Goal: Transaction & Acquisition: Purchase product/service

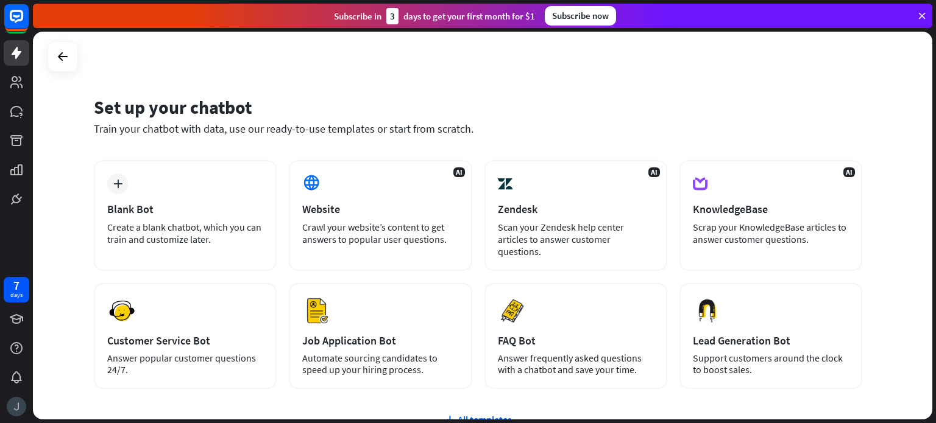
click at [22, 405] on img at bounding box center [16, 406] width 19 height 19
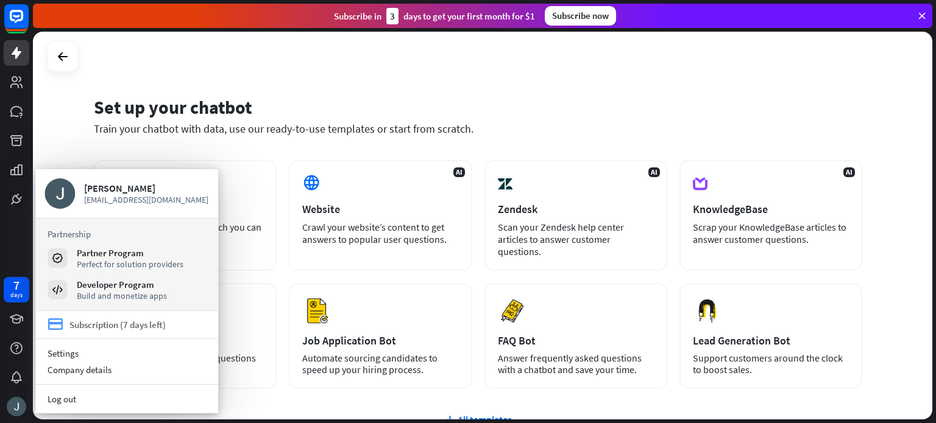
click at [87, 321] on div "Subscription (7 days left)" at bounding box center [117, 325] width 96 height 12
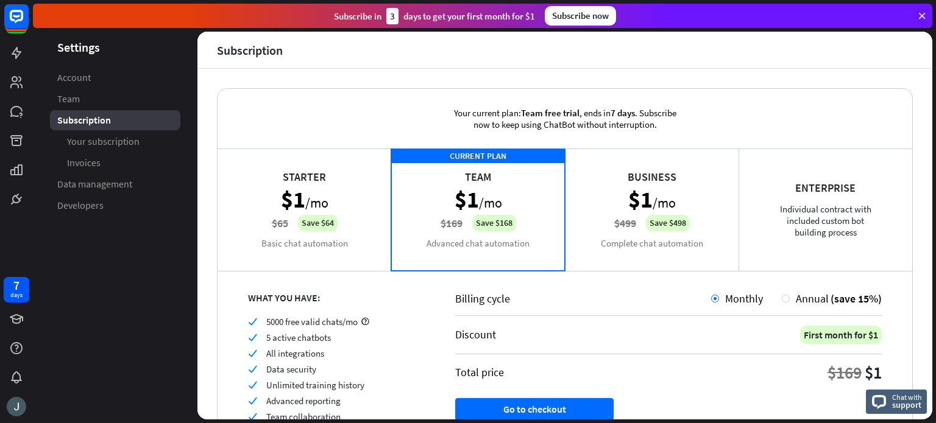
scroll to position [90, 0]
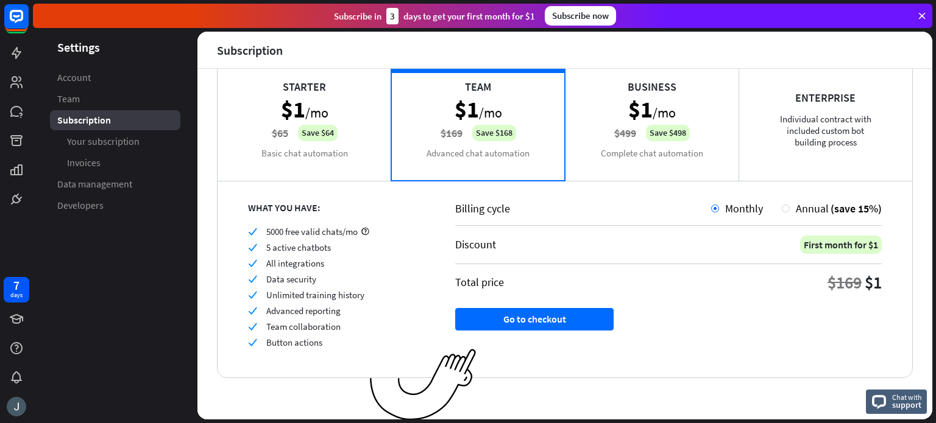
click at [292, 134] on div "Starter $1 /mo $65 Save $64 Basic chat automation" at bounding box center [305, 119] width 174 height 122
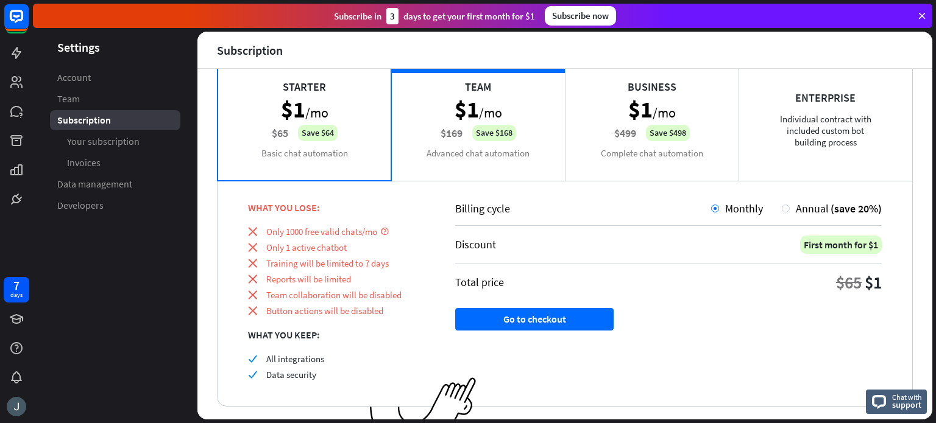
click at [342, 149] on div "Starter $1 /mo $65 Save $64 Basic chat automation" at bounding box center [305, 119] width 174 height 122
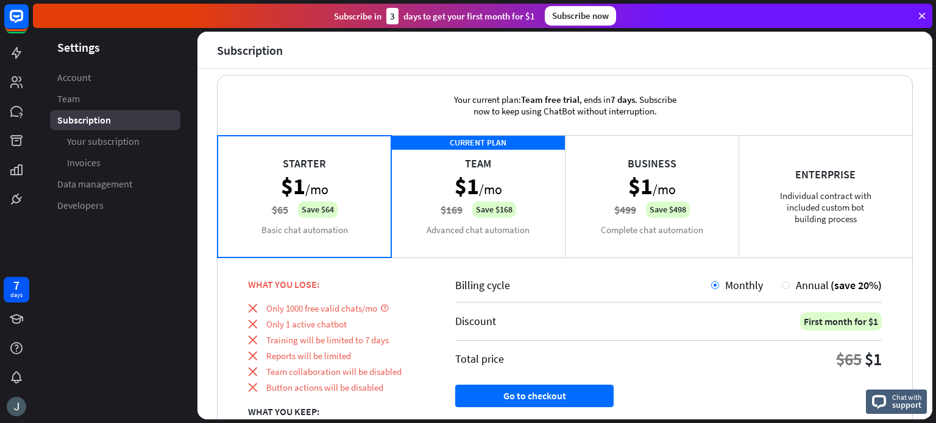
scroll to position [0, 0]
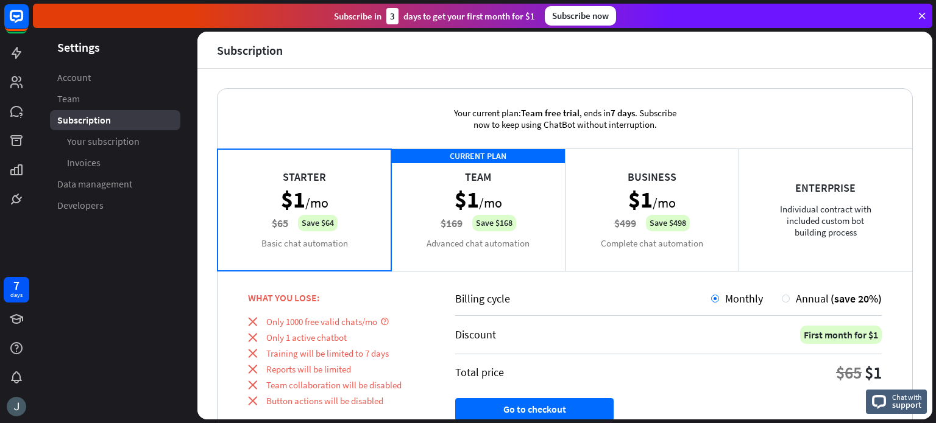
click at [464, 211] on div "CURRENT PLAN Team $1 /mo $169 Save $168 Advanced chat automation" at bounding box center [478, 210] width 174 height 122
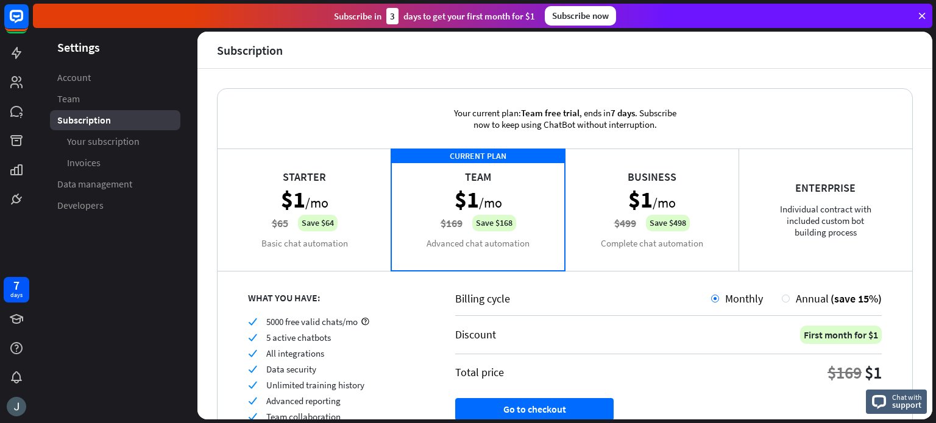
click at [341, 200] on div "Starter $1 /mo $65 Save $64 Basic chat automation" at bounding box center [305, 210] width 174 height 122
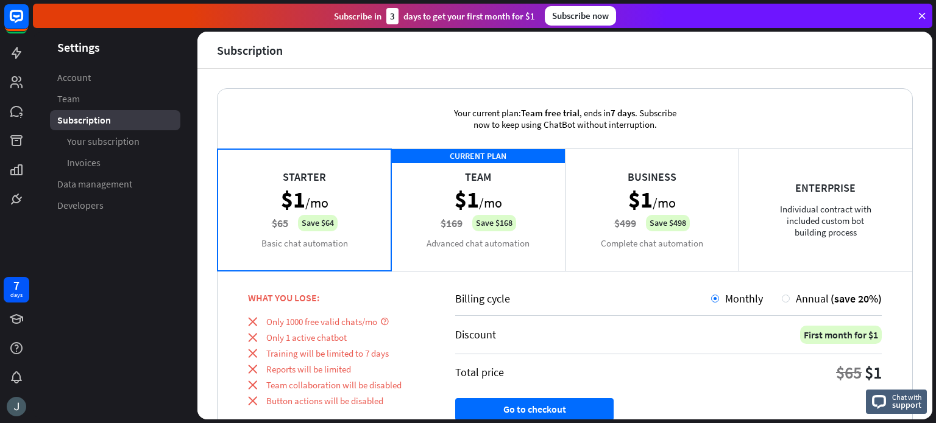
click at [480, 202] on div "CURRENT PLAN Team $1 /mo $169 Save $168 Advanced chat automation" at bounding box center [478, 210] width 174 height 122
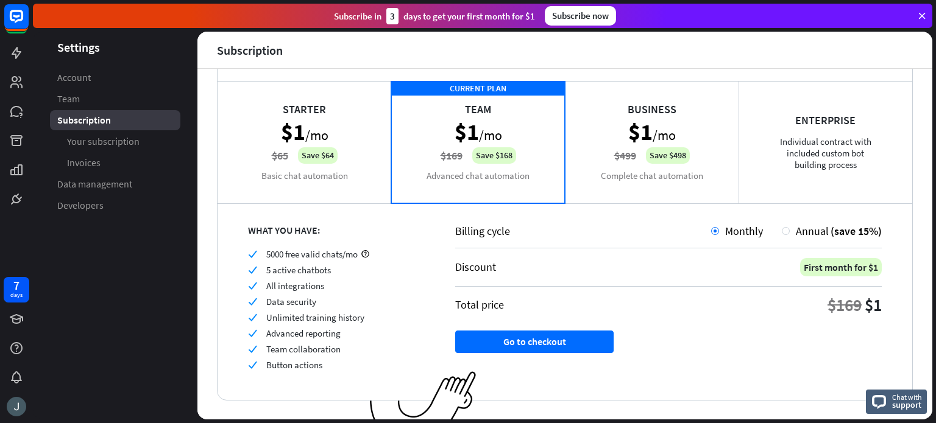
scroll to position [90, 0]
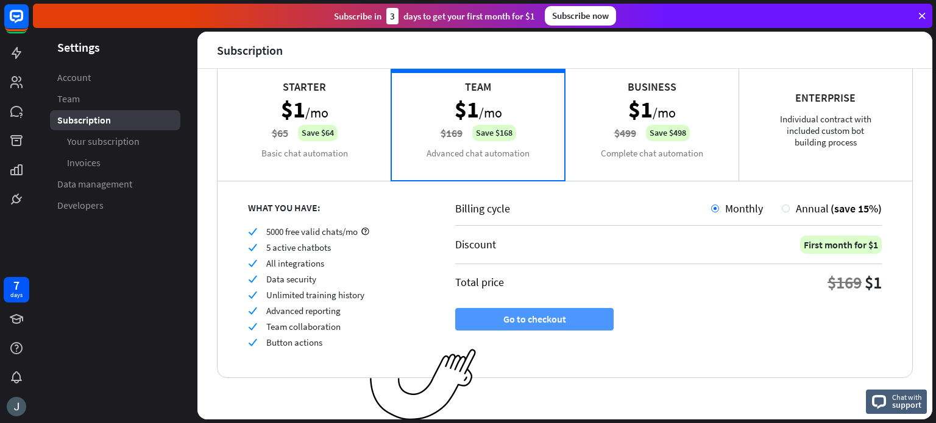
click at [522, 317] on button "Go to checkout" at bounding box center [534, 319] width 158 height 23
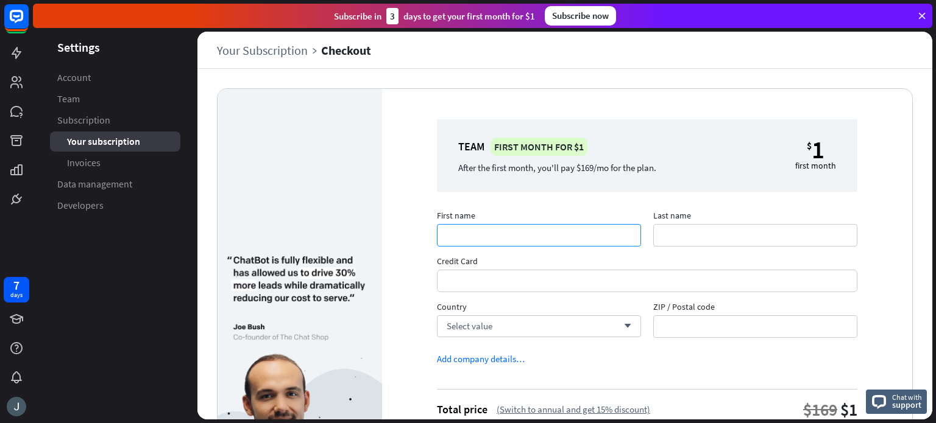
click at [495, 240] on input "First name" at bounding box center [539, 235] width 204 height 23
type input "*****"
type input "*******"
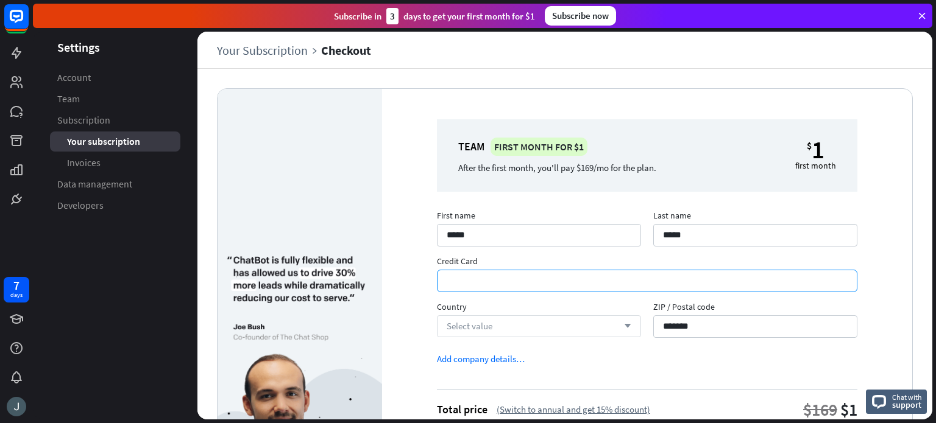
click at [623, 327] on icon "arrow_down" at bounding box center [624, 326] width 13 height 7
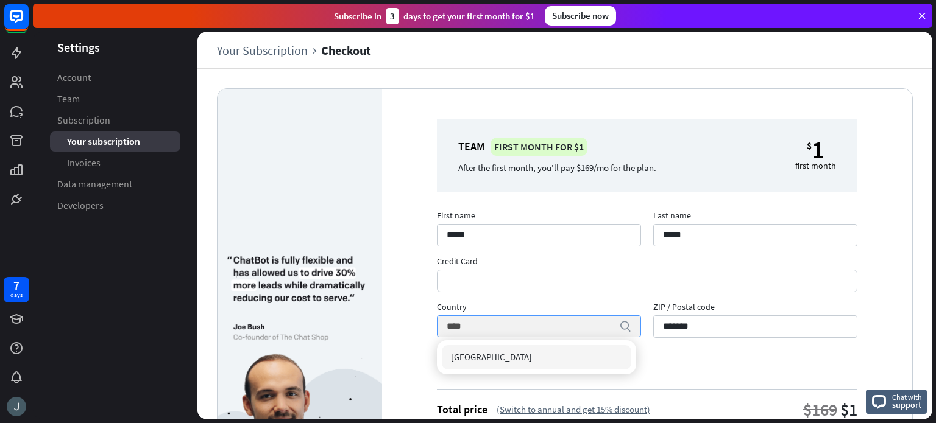
type input "******"
click at [717, 358] on form "First name ***** Last name ***** Credit Card Country ****** search ZIP / Postal…" at bounding box center [647, 349] width 420 height 266
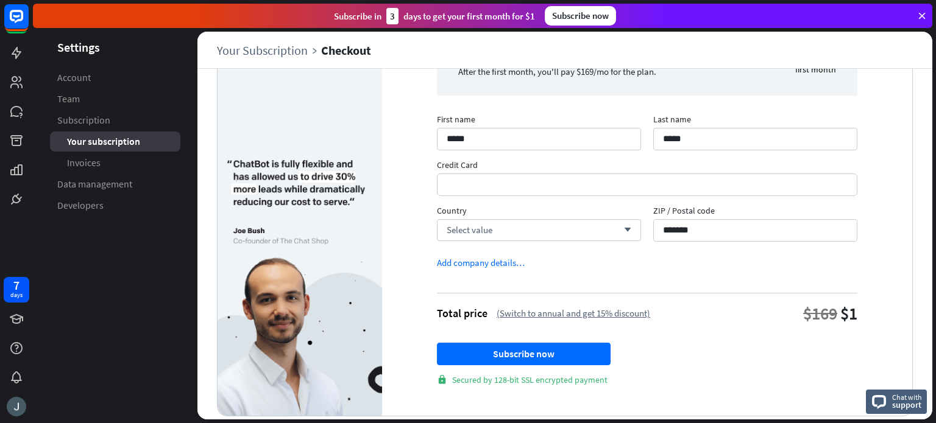
scroll to position [112, 0]
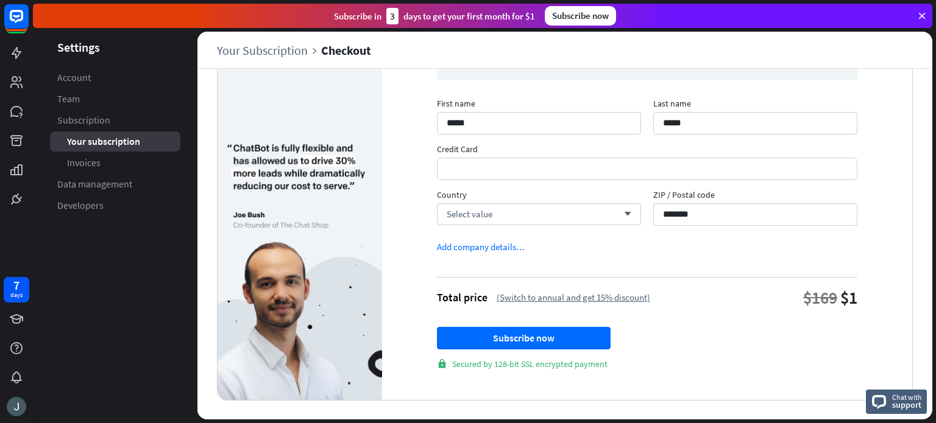
click at [175, 53] on header "Settings" at bounding box center [115, 47] width 165 height 16
click at [923, 13] on icon at bounding box center [921, 15] width 11 height 11
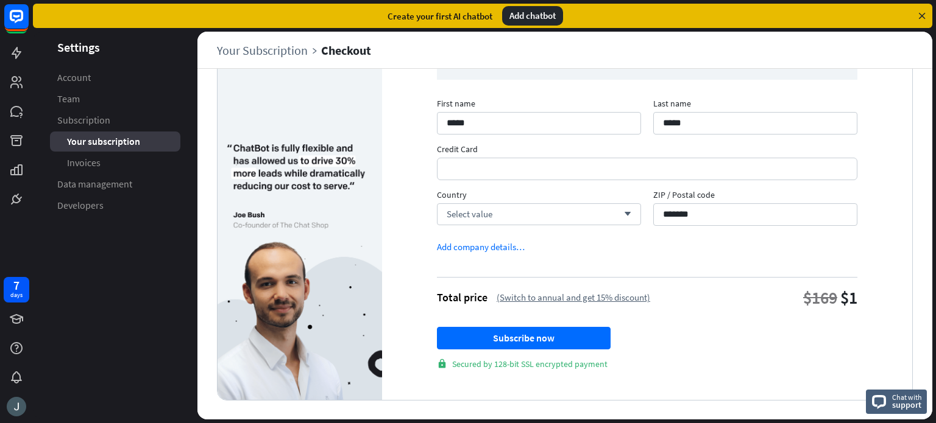
click at [154, 56] on aside "Settings Account Team Subscription Your subscription Invoices Data management D…" at bounding box center [115, 226] width 165 height 388
click at [136, 76] on link "Account" at bounding box center [115, 78] width 130 height 20
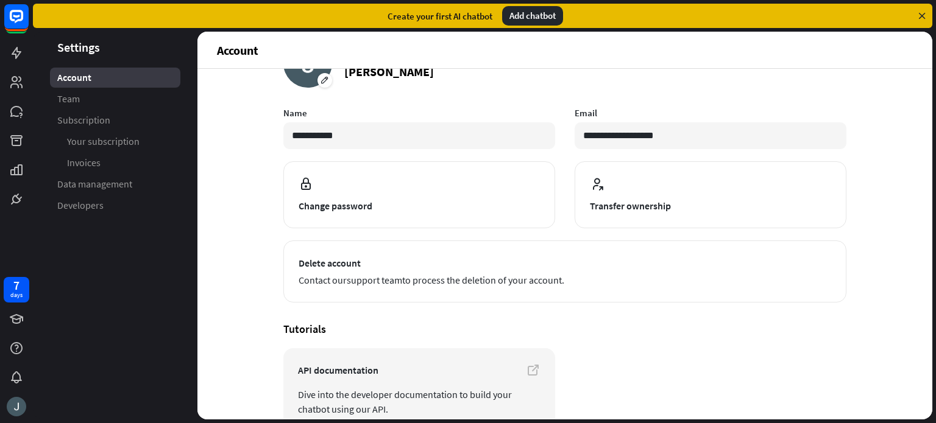
scroll to position [5, 0]
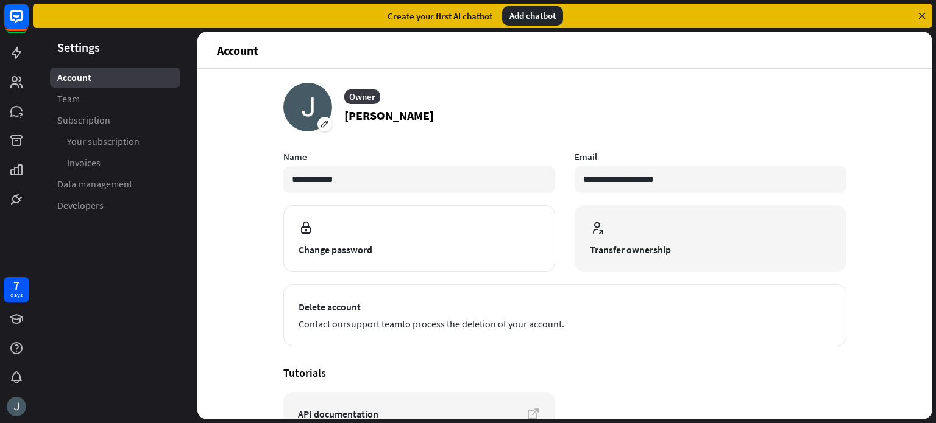
click at [626, 232] on span at bounding box center [710, 229] width 241 height 17
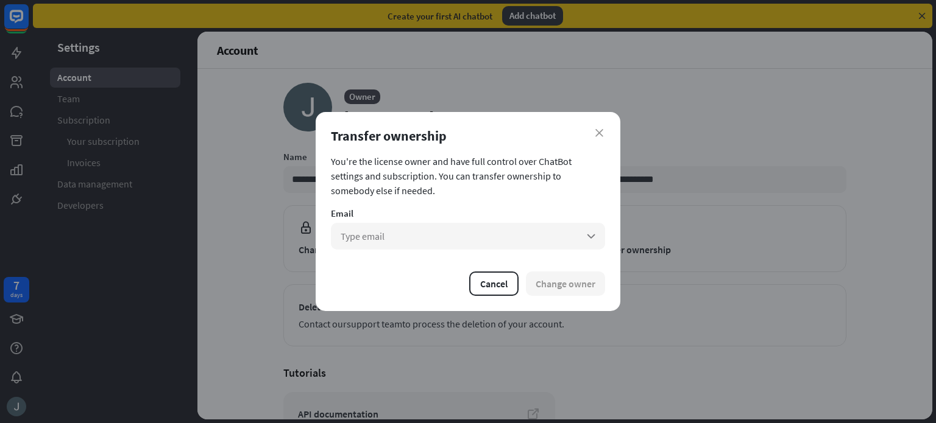
click at [701, 231] on div "close Transfer ownership You're the license owner and have full control over Ch…" at bounding box center [468, 211] width 936 height 423
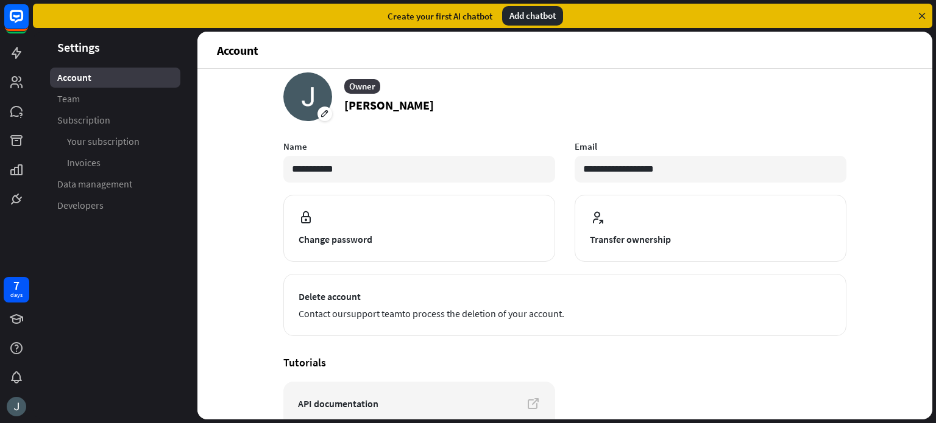
scroll to position [10, 0]
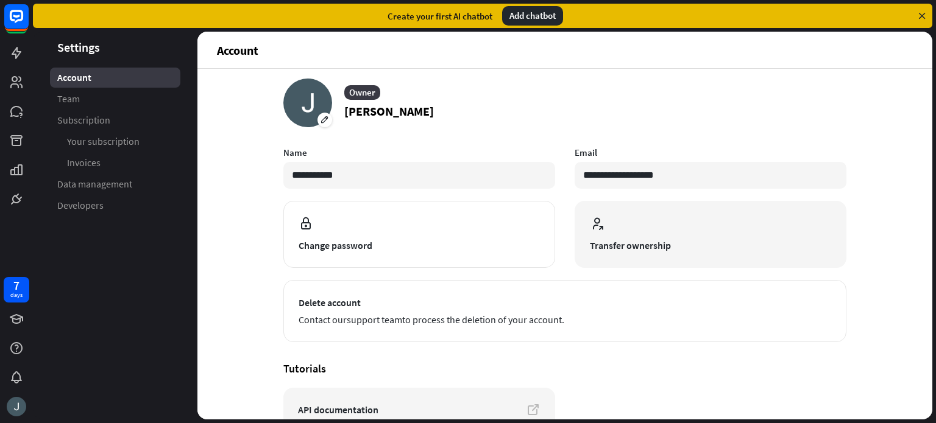
click at [613, 247] on span "Transfer ownership" at bounding box center [710, 245] width 241 height 15
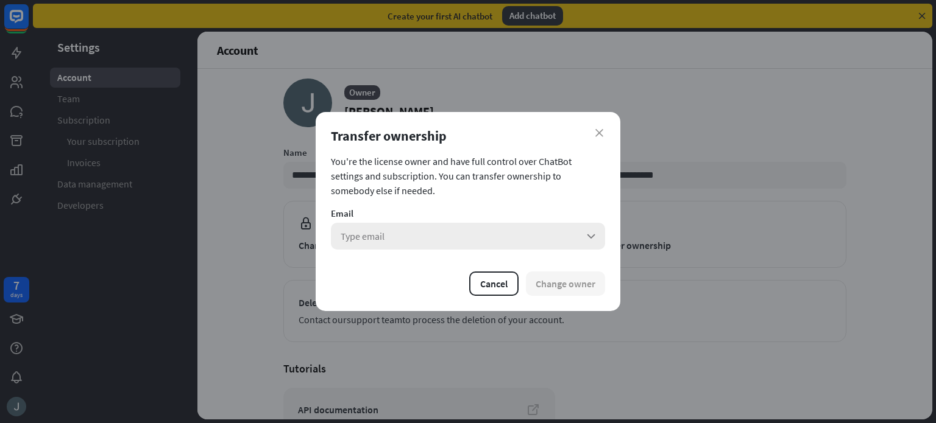
click at [567, 236] on div "Type email arrow_down" at bounding box center [468, 236] width 274 height 27
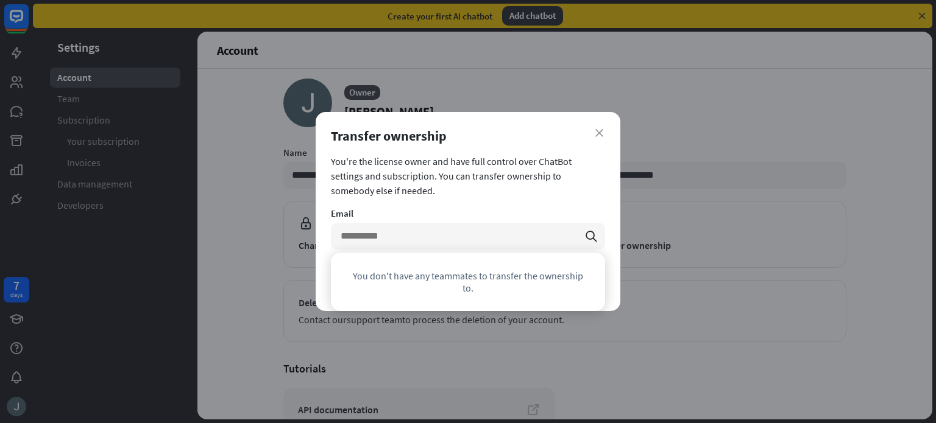
click at [682, 113] on div "close Transfer ownership You're the license owner and have full control over Ch…" at bounding box center [468, 211] width 936 height 423
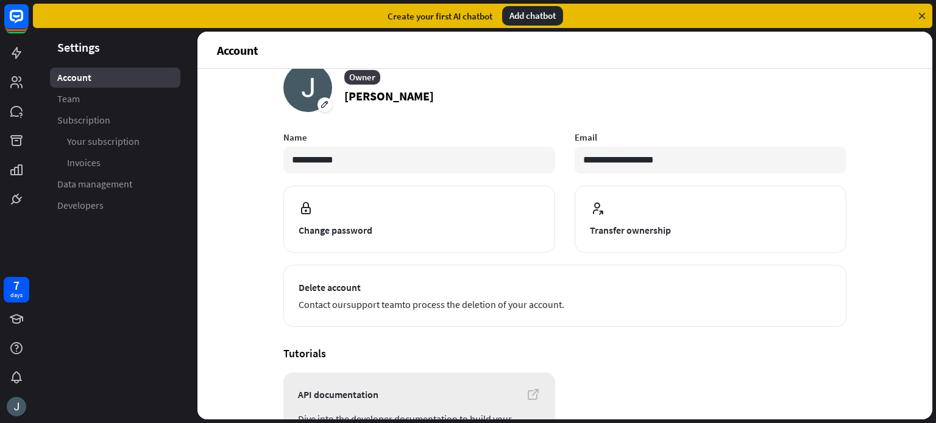
scroll to position [0, 0]
